Goal: Task Accomplishment & Management: Manage account settings

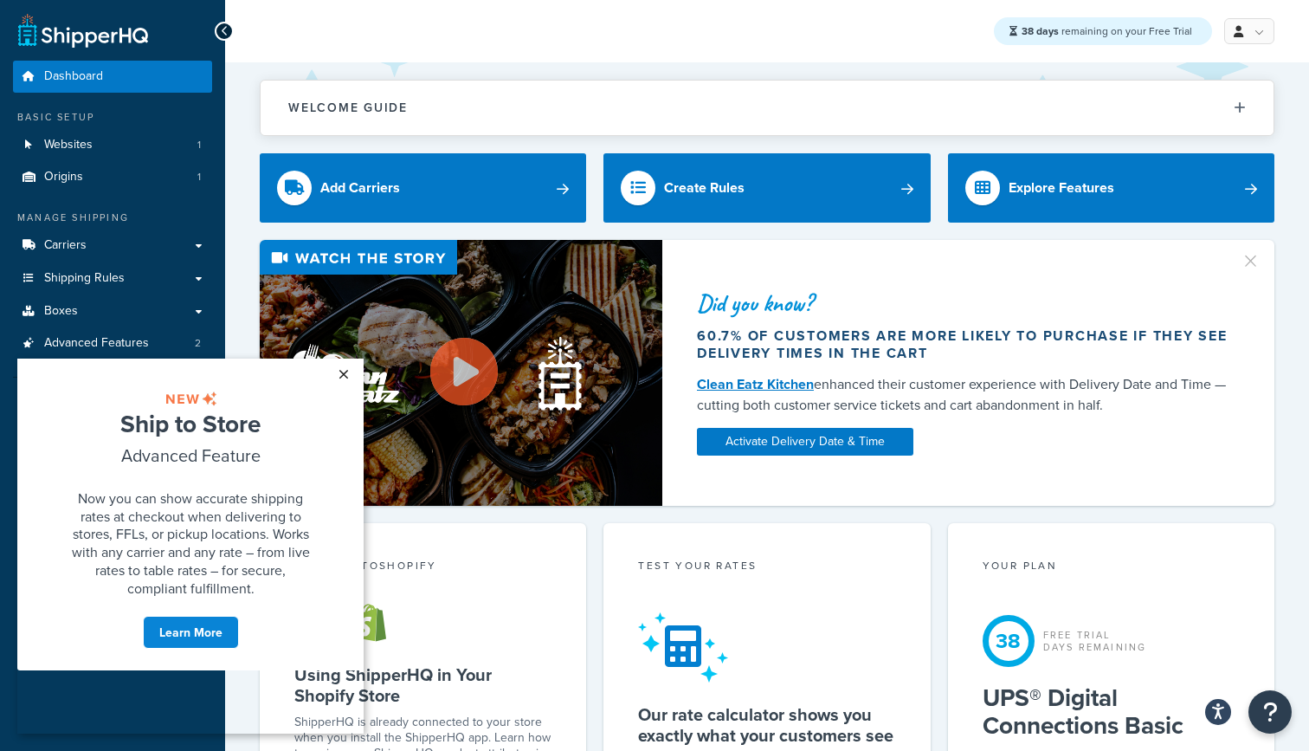
click at [350, 371] on link "×" at bounding box center [343, 373] width 30 height 31
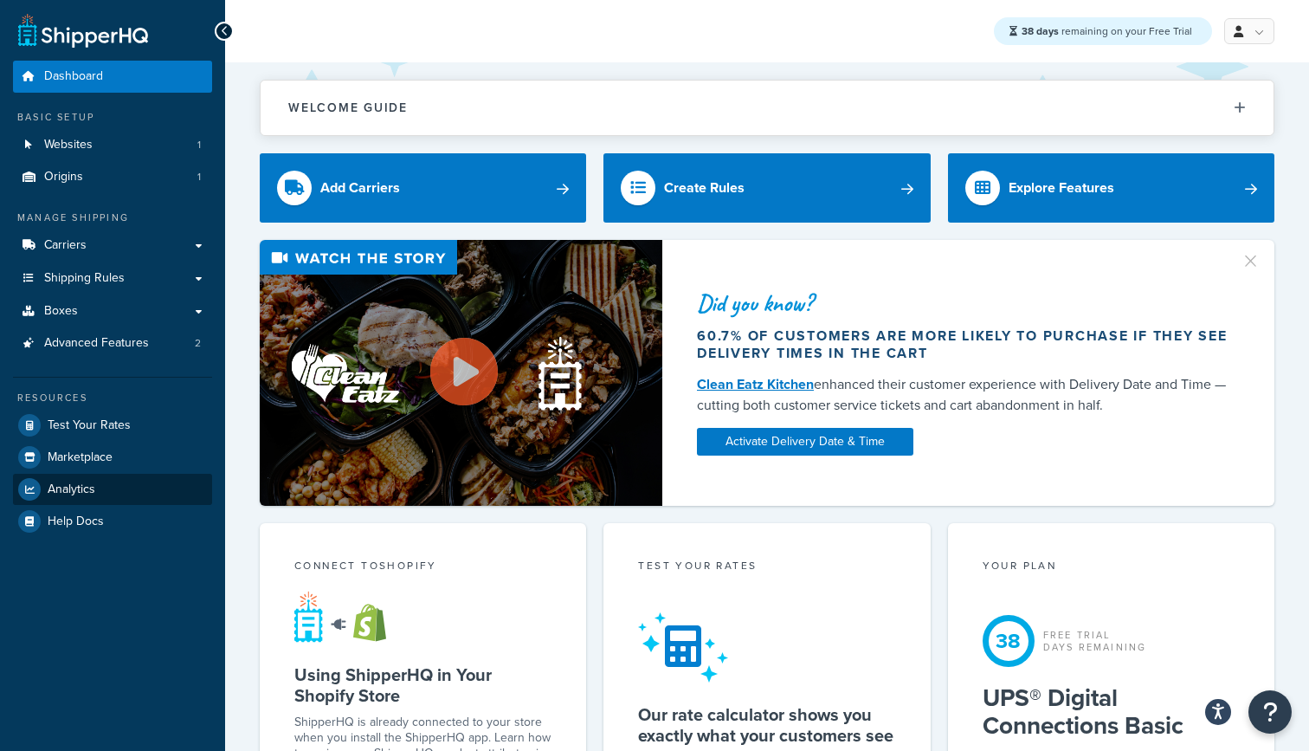
click at [117, 481] on link "Analytics" at bounding box center [112, 489] width 199 height 31
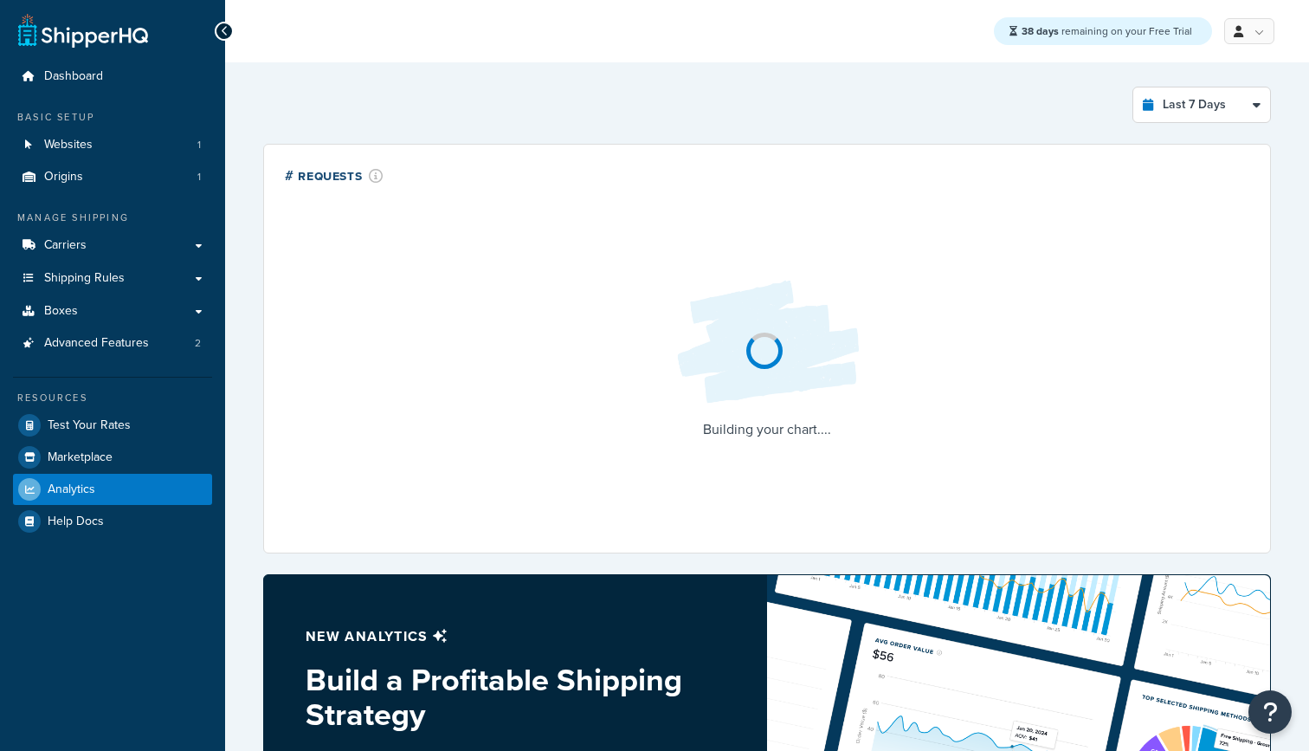
select select "last_7_days"
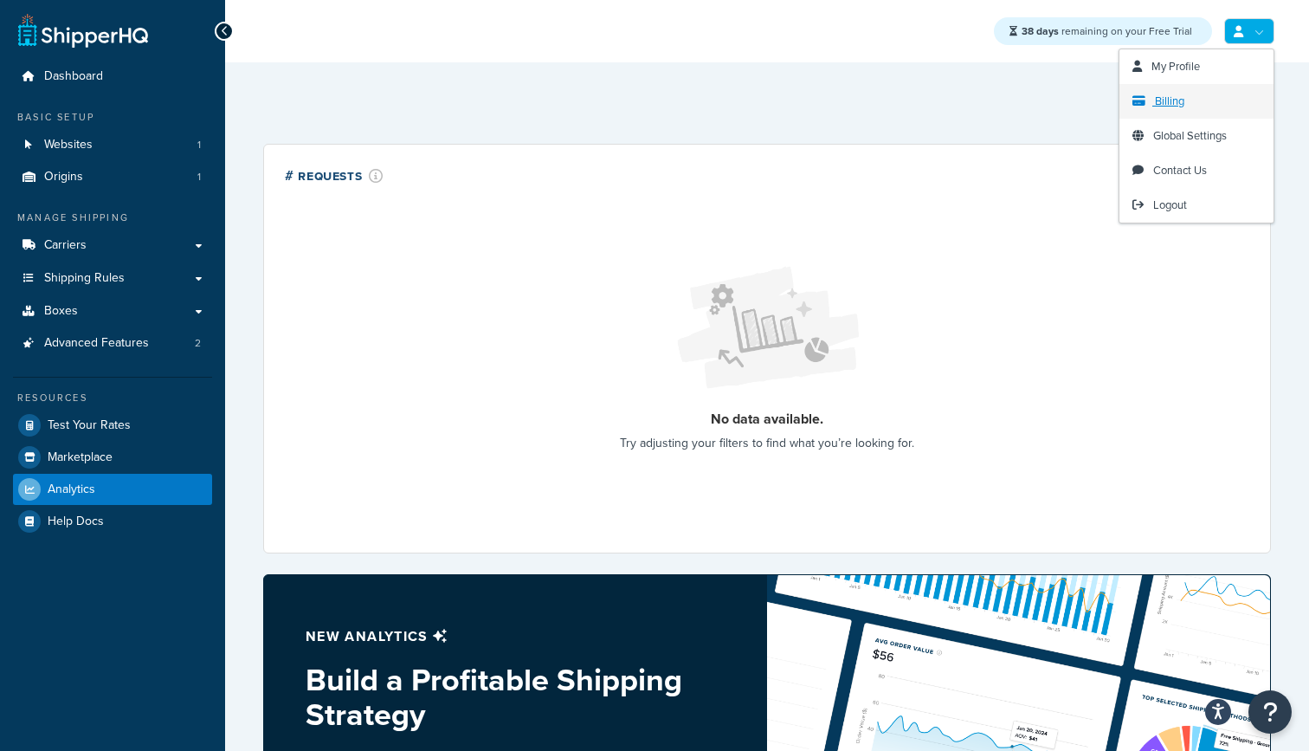
click at [1202, 102] on link "Billing" at bounding box center [1197, 101] width 154 height 35
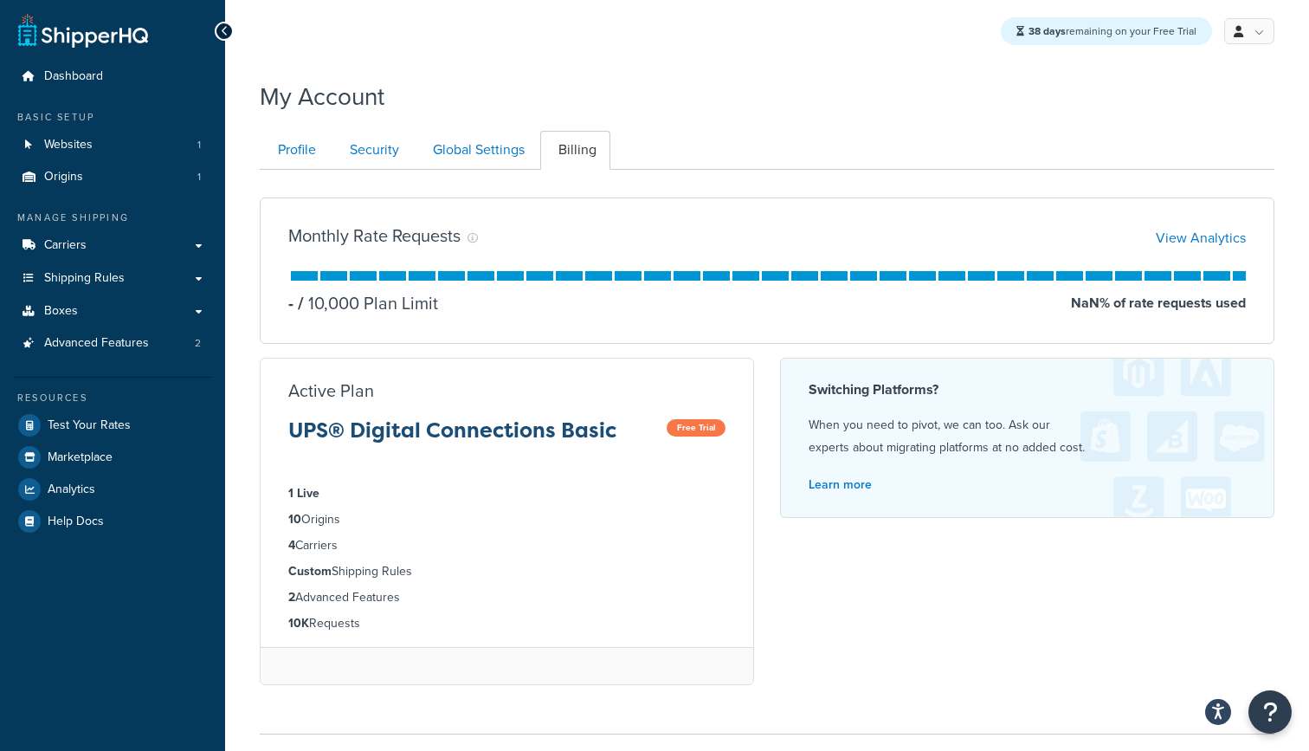
click at [589, 148] on link "Billing" at bounding box center [575, 150] width 70 height 39
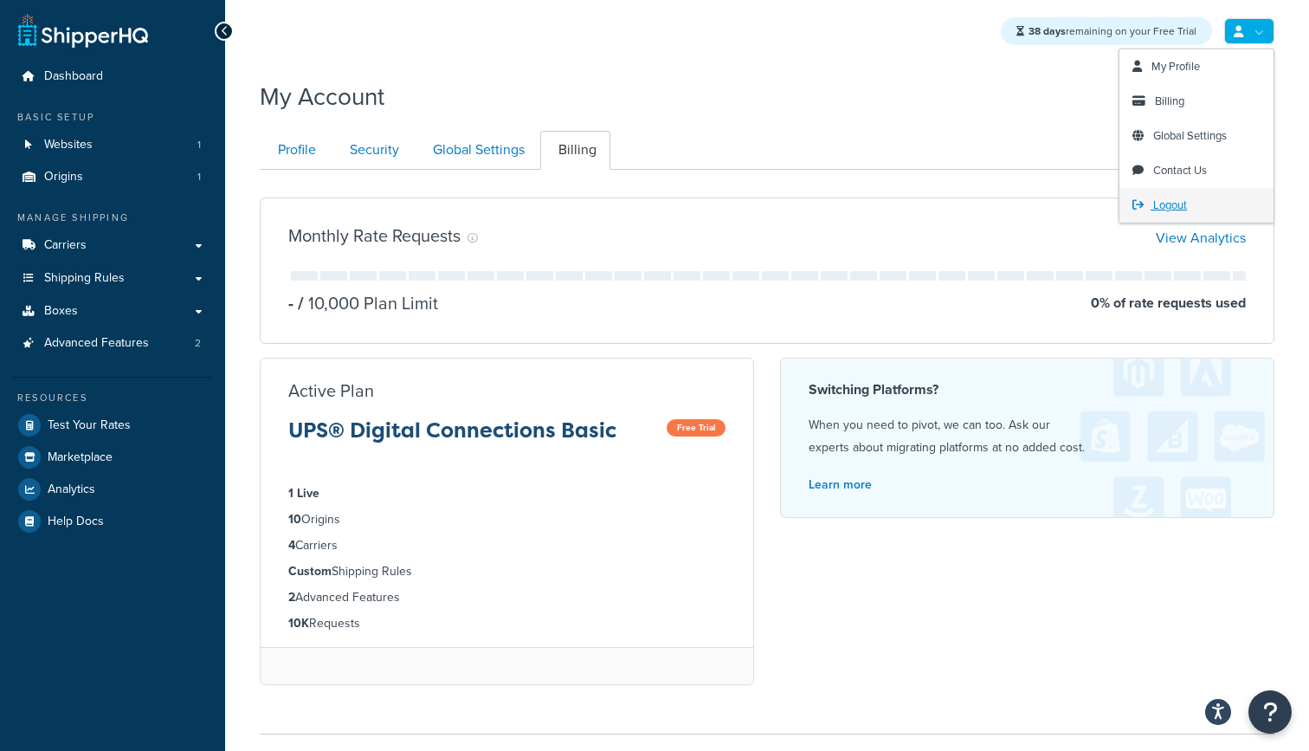
click at [1192, 207] on link "Logout" at bounding box center [1197, 205] width 154 height 35
